Goal: Task Accomplishment & Management: Manage account settings

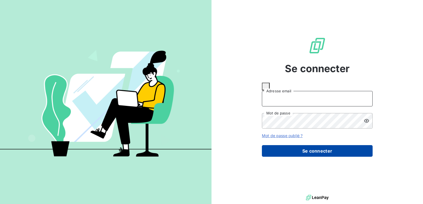
type input "m.moucadel@gyptis.fr"
click at [309, 150] on button "Se connecter" at bounding box center [317, 151] width 111 height 12
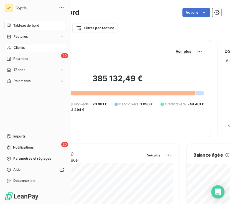
click at [25, 47] on div "Clients" at bounding box center [35, 47] width 62 height 9
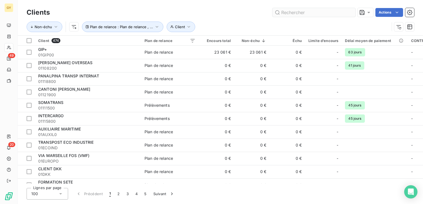
click at [329, 12] on input "text" at bounding box center [314, 12] width 83 height 9
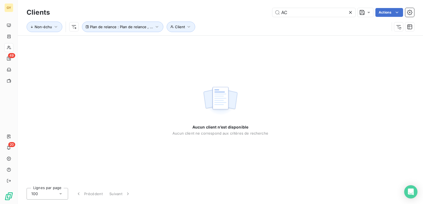
type input "A"
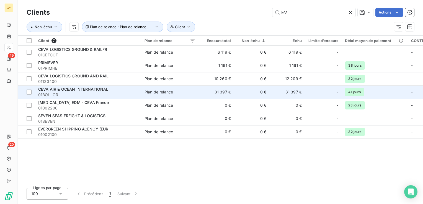
type input "E"
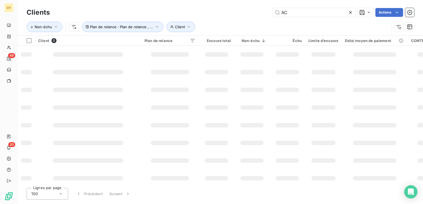
type input "A"
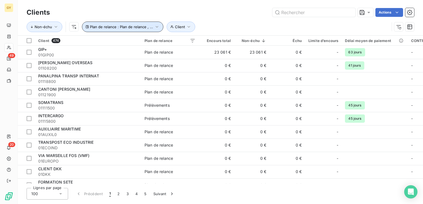
click at [155, 28] on icon "button" at bounding box center [157, 27] width 6 height 6
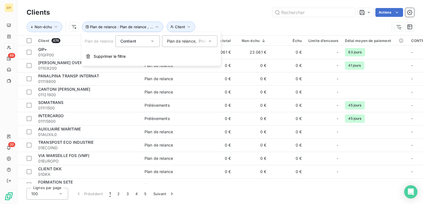
click at [209, 41] on icon at bounding box center [210, 42] width 6 height 6
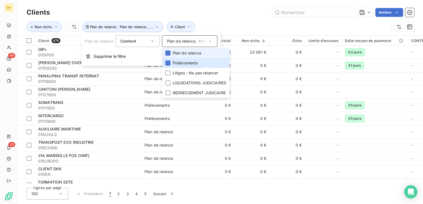
click at [209, 41] on icon at bounding box center [210, 42] width 6 height 6
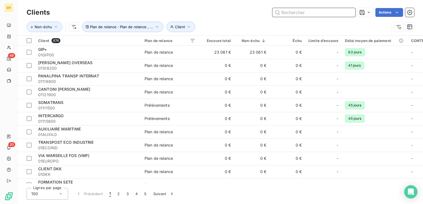
click at [284, 13] on input "text" at bounding box center [314, 12] width 83 height 9
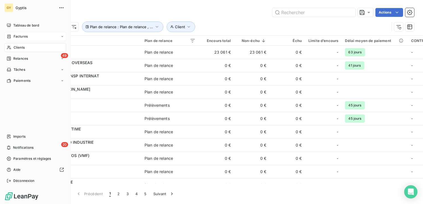
click at [21, 36] on span "Factures" at bounding box center [21, 36] width 14 height 5
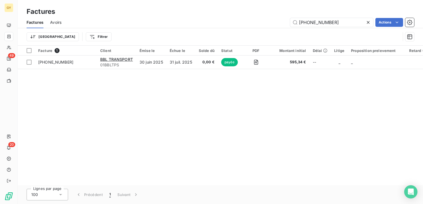
click at [371, 23] on icon at bounding box center [369, 23] width 6 height 6
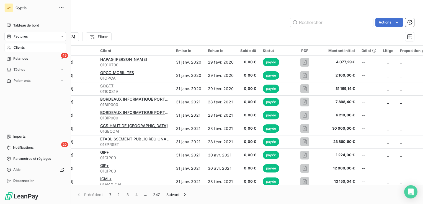
click at [10, 46] on icon at bounding box center [9, 47] width 5 height 4
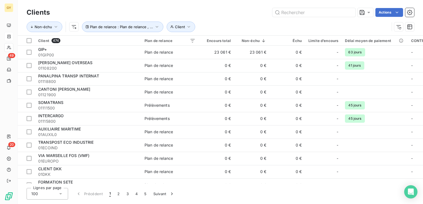
click at [296, 17] on div "Clients Actions" at bounding box center [221, 13] width 388 height 12
click at [296, 16] on input "text" at bounding box center [314, 12] width 83 height 9
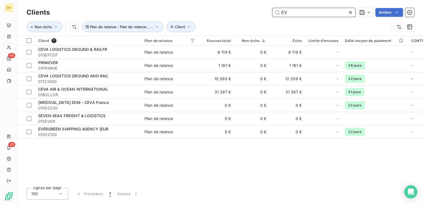
type input "E"
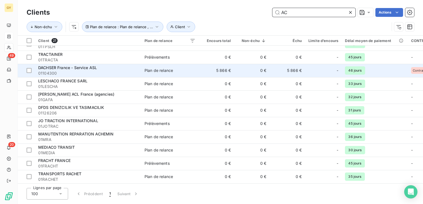
scroll to position [143, 0]
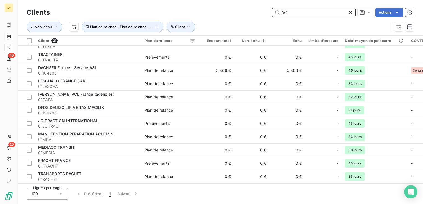
type input "AC"
click at [350, 10] on icon at bounding box center [351, 13] width 6 height 6
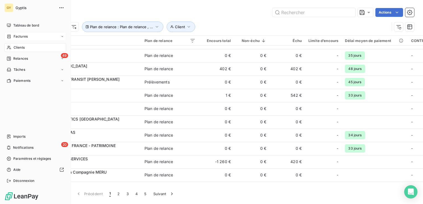
click at [23, 46] on span "Clients" at bounding box center [19, 47] width 11 height 5
click at [22, 48] on span "Clients" at bounding box center [19, 47] width 11 height 5
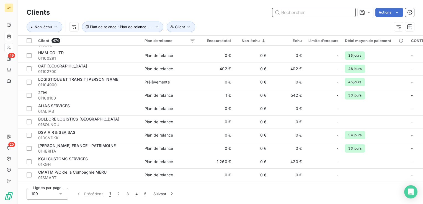
click at [290, 12] on input "text" at bounding box center [314, 12] width 83 height 9
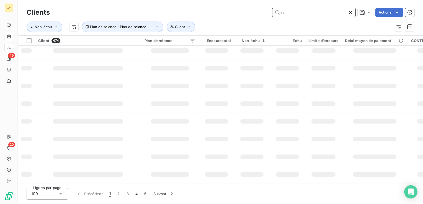
scroll to position [130, 0]
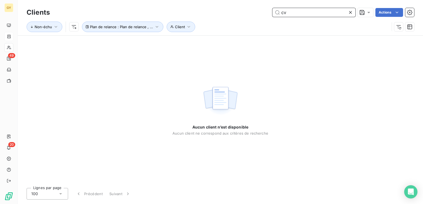
type input "c"
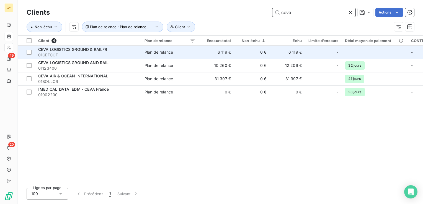
type input "ceva"
click at [144, 52] on td "Plan de relance" at bounding box center [170, 52] width 58 height 13
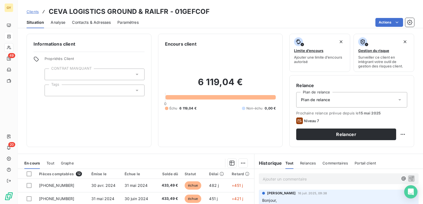
click at [88, 22] on span "Contacts & Adresses" at bounding box center [91, 23] width 39 height 6
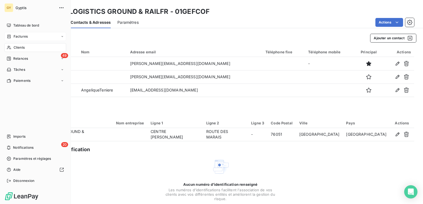
click at [20, 47] on span "Clients" at bounding box center [19, 47] width 11 height 5
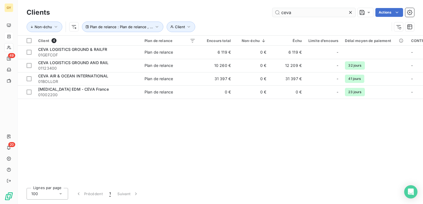
click at [350, 13] on icon at bounding box center [351, 13] width 6 height 6
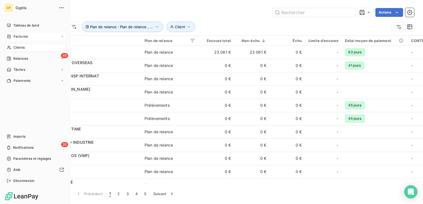
click at [17, 48] on span "Clients" at bounding box center [19, 47] width 11 height 5
click at [20, 61] on span "Relances" at bounding box center [20, 58] width 15 height 5
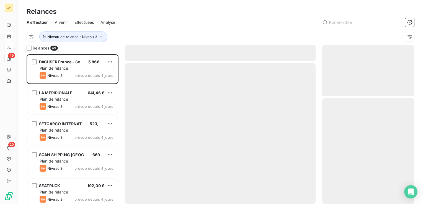
scroll to position [146, 88]
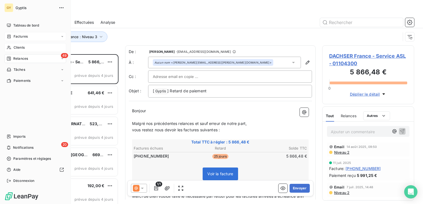
click at [21, 52] on nav "Tableau de bord Factures Clients 49 Relances Tâches Paiements" at bounding box center [35, 53] width 62 height 64
